Goal: Find specific page/section: Find specific page/section

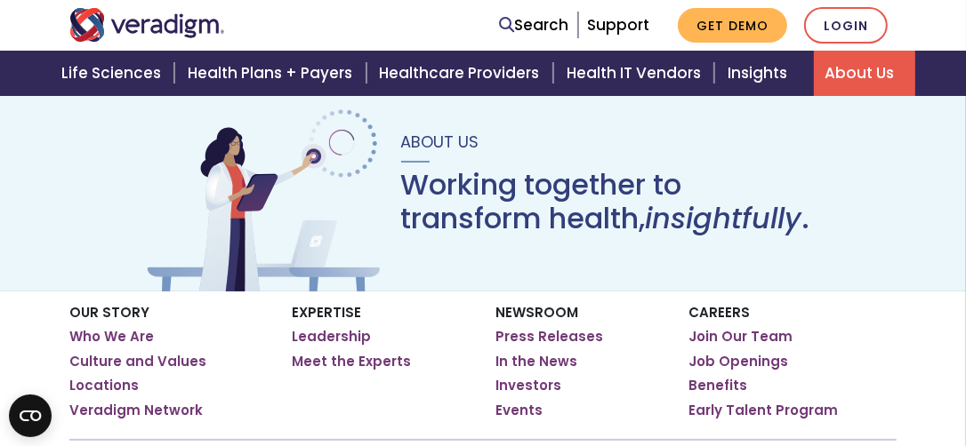
scroll to position [178, 0]
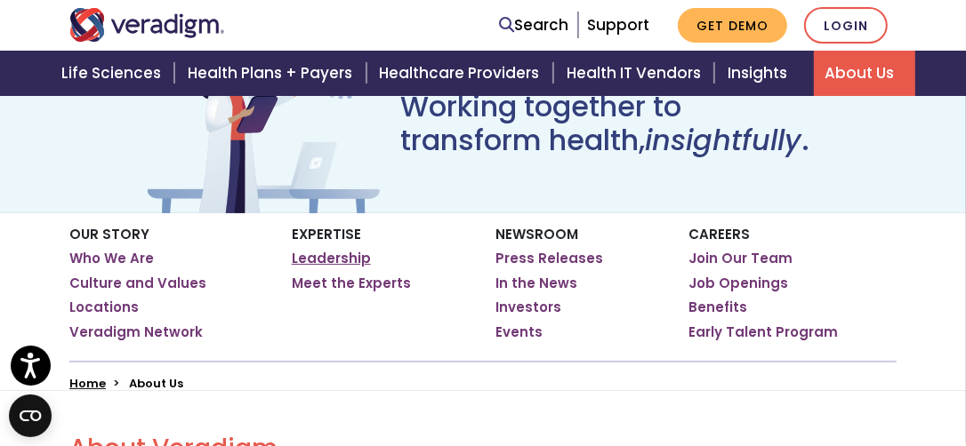
click at [329, 262] on link "Leadership" at bounding box center [331, 259] width 79 height 18
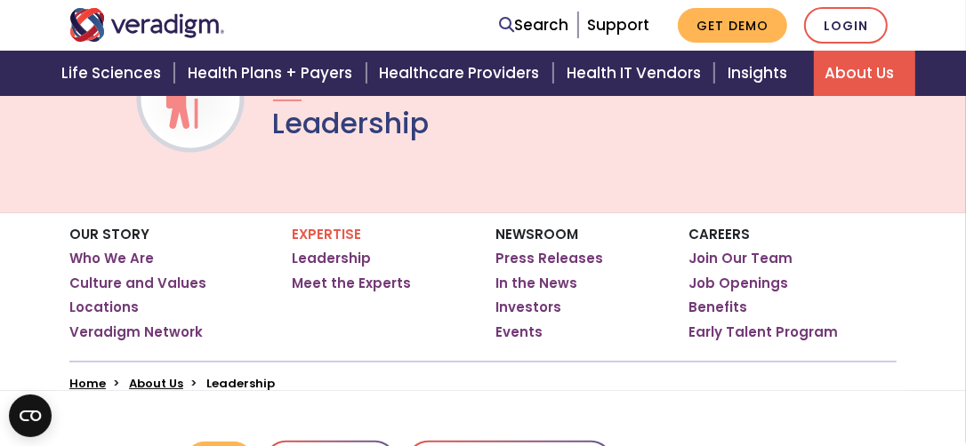
scroll to position [266, 0]
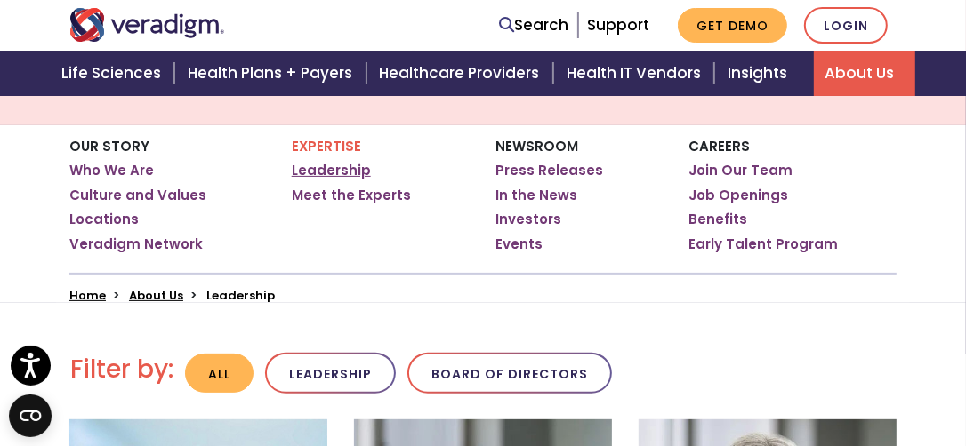
click at [344, 170] on link "Leadership" at bounding box center [331, 171] width 79 height 18
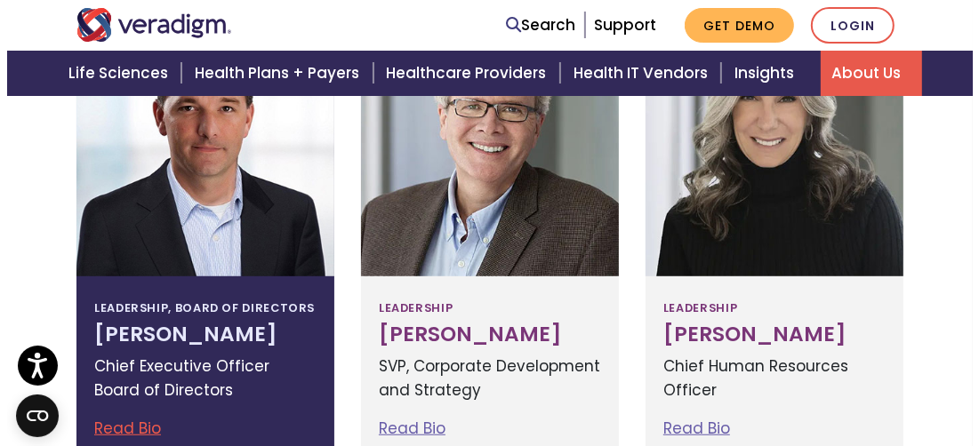
scroll to position [712, 0]
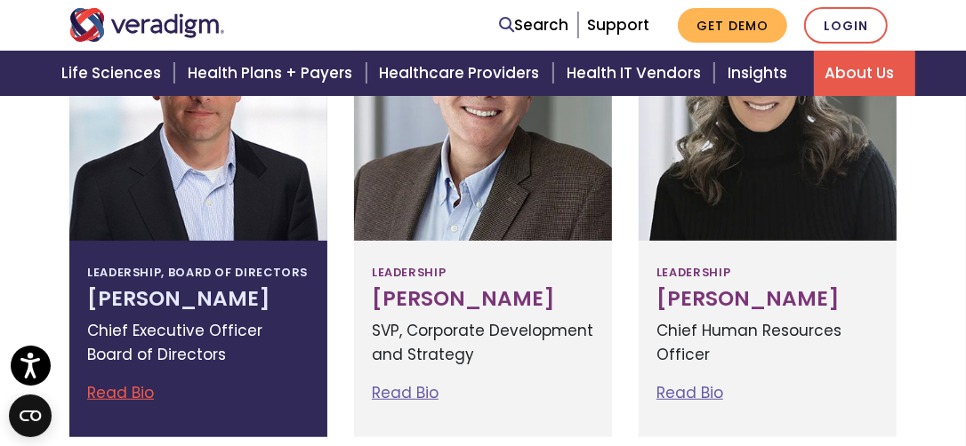
click at [144, 301] on h3 "Don Trigg" at bounding box center [198, 299] width 222 height 25
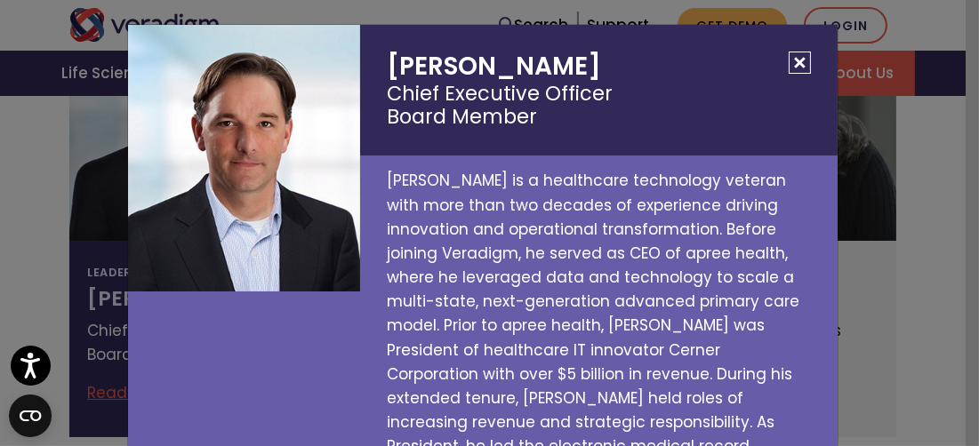
scroll to position [0, 0]
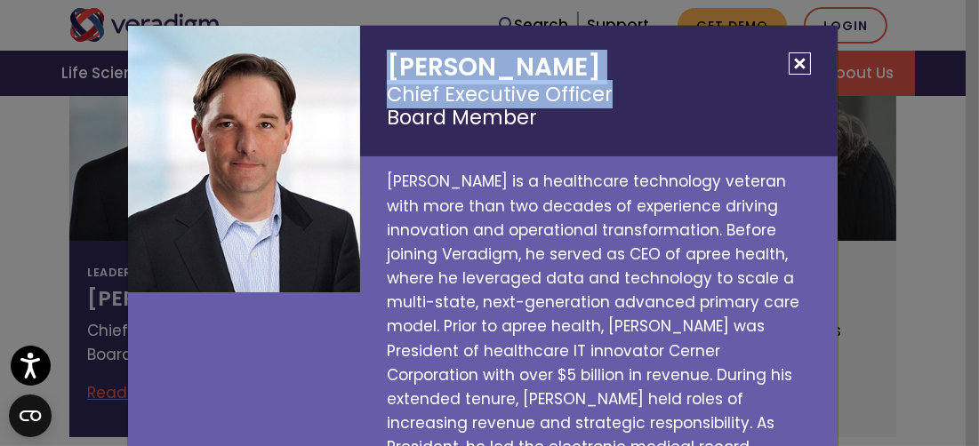
drag, startPoint x: 616, startPoint y: 94, endPoint x: 437, endPoint y: 84, distance: 180.0
